Goal: Transaction & Acquisition: Obtain resource

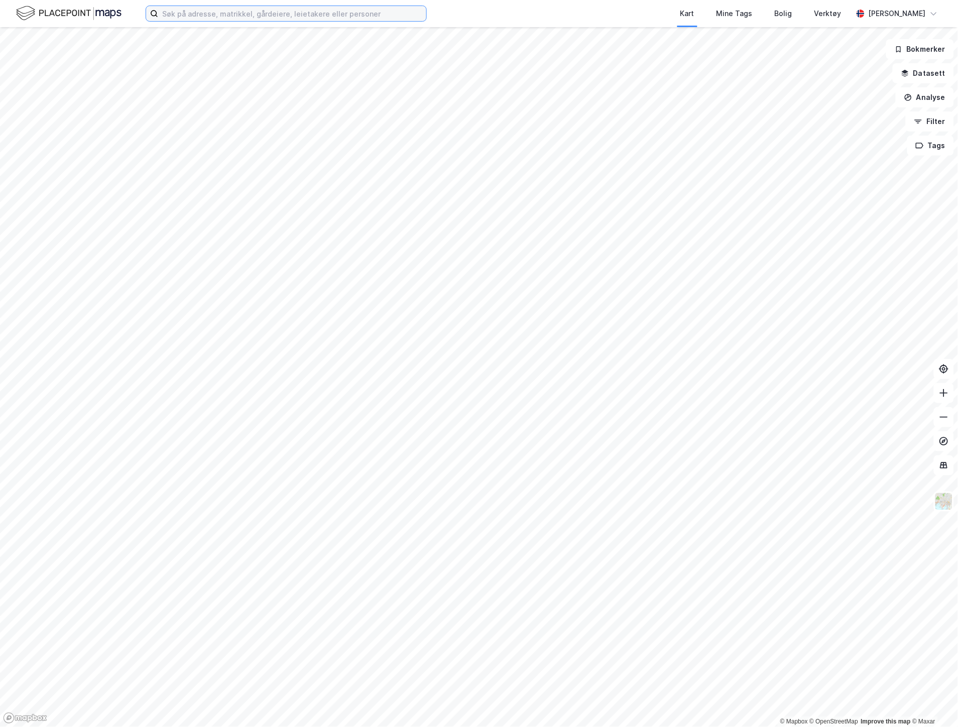
click at [179, 14] on input at bounding box center [292, 13] width 268 height 15
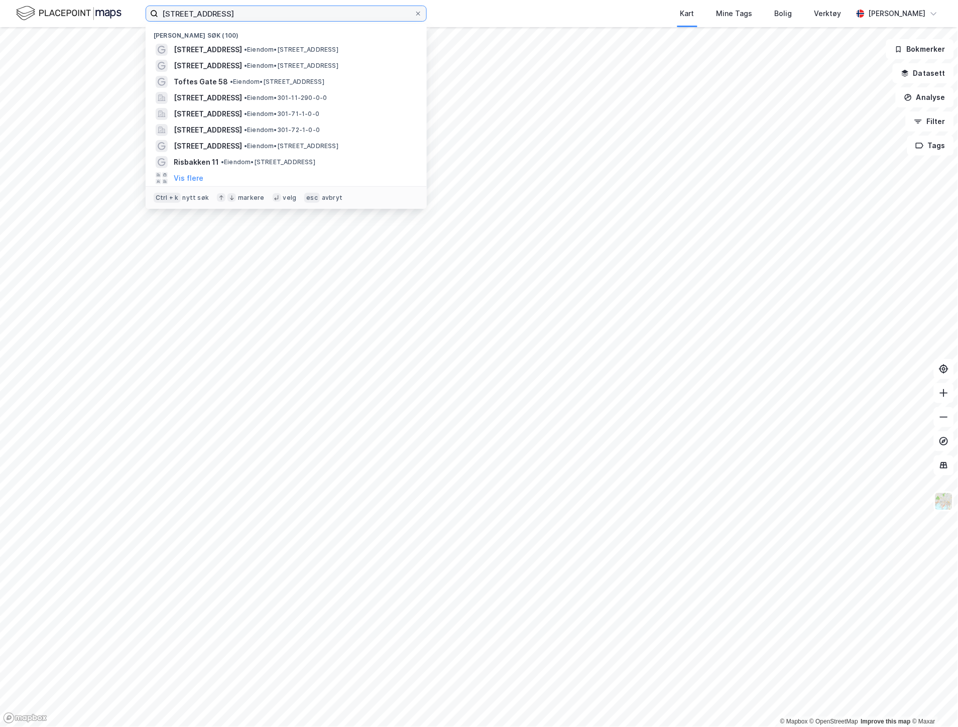
type input "[STREET_ADDRESS]"
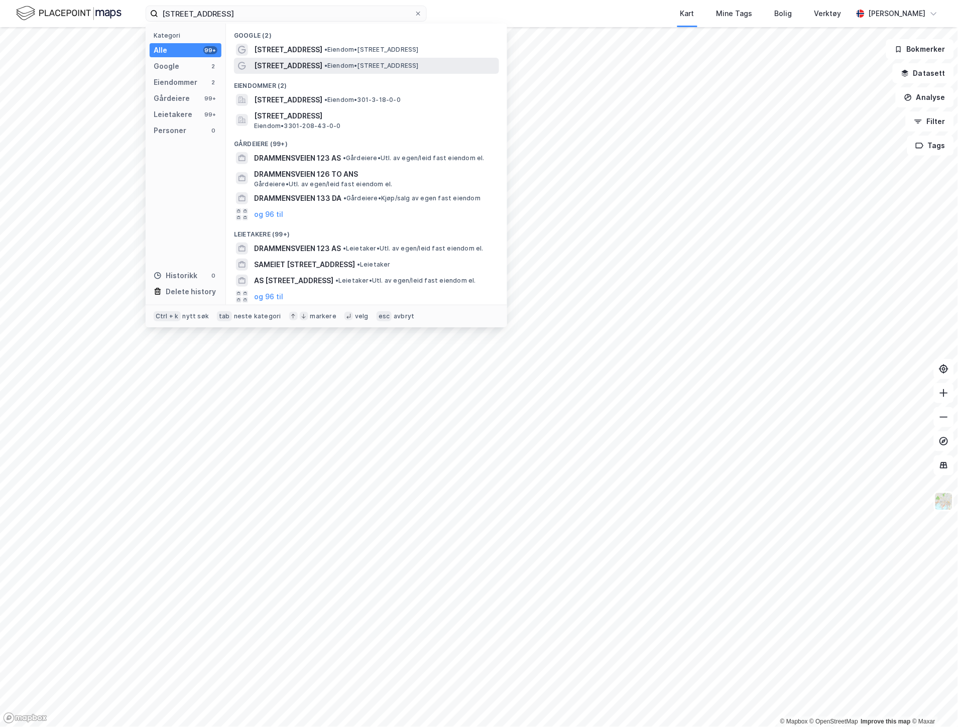
click at [425, 60] on div "[STREET_ADDRESS] • Eiendom • [STREET_ADDRESS]" at bounding box center [375, 66] width 243 height 12
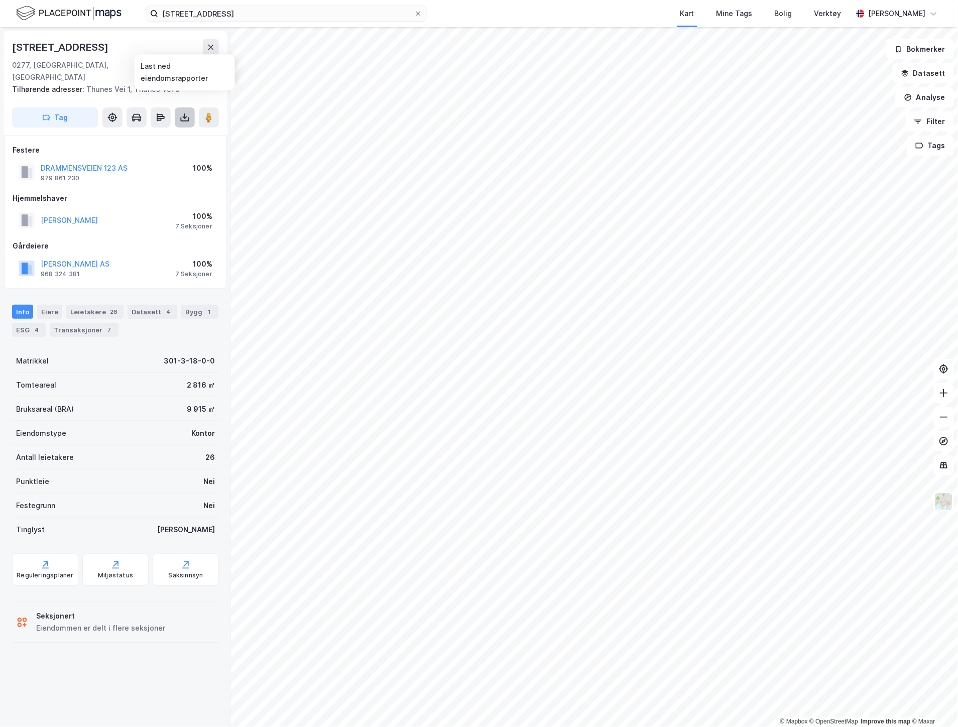
click at [189, 113] on icon at bounding box center [185, 118] width 10 height 10
click at [141, 134] on div "Last ned grunnbok" at bounding box center [135, 138] width 58 height 8
